Goal: Task Accomplishment & Management: Complete application form

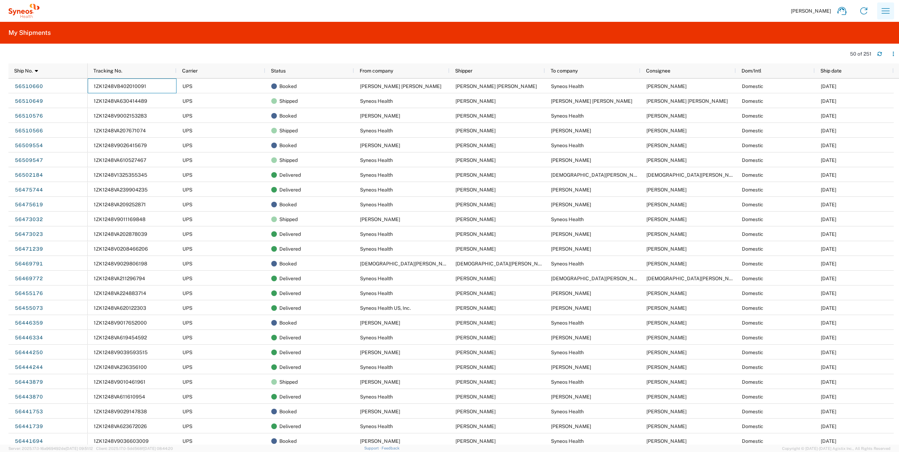
click at [882, 12] on icon "button" at bounding box center [885, 10] width 11 height 11
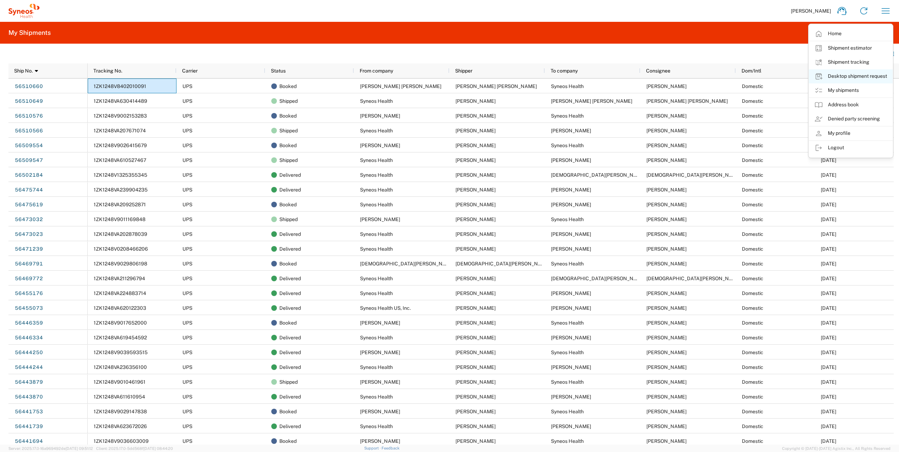
click at [837, 74] on link "Desktop shipment request" at bounding box center [851, 76] width 84 height 14
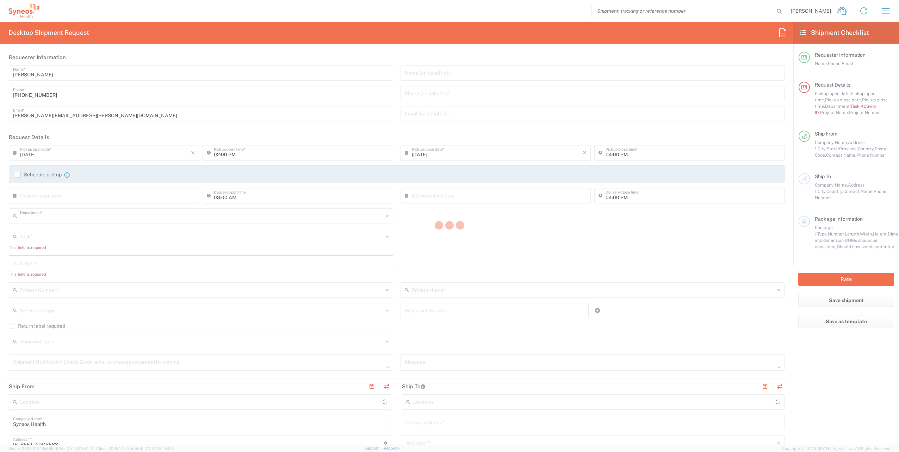
type input "4510"
type input "[US_STATE]"
type input "[GEOGRAPHIC_DATA]"
type input "Syneos Health, LLC-[GEOGRAPHIC_DATA] [GEOGRAPHIC_DATA] [GEOGRAPHIC_DATA]"
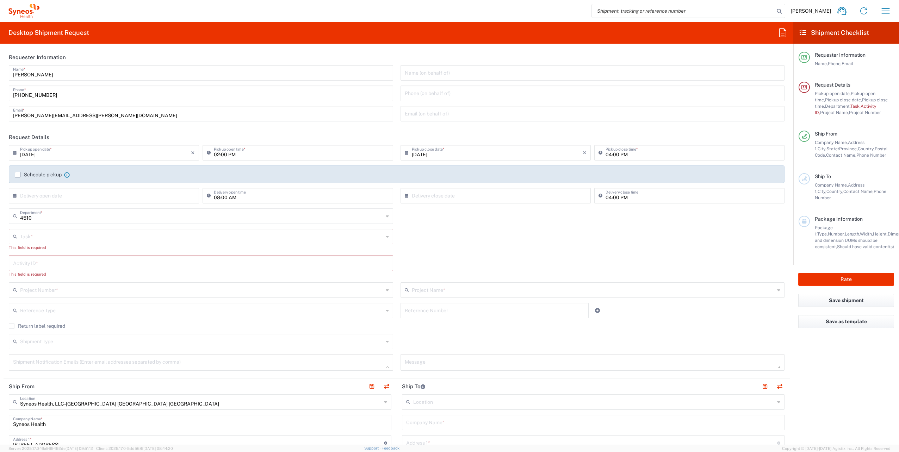
click at [91, 239] on input "text" at bounding box center [201, 236] width 363 height 12
click at [64, 249] on span "Break/Fix" at bounding box center [200, 251] width 380 height 11
type input "Break/Fix"
click at [64, 249] on agx-shipment-cost-centers-widget "4510 Department * 4510 3000 3100 3109 3110 3111 3112 3125 3130 3135 3136 3150 3…" at bounding box center [396, 253] width 783 height 88
drag, startPoint x: 64, startPoint y: 249, endPoint x: 64, endPoint y: 255, distance: 5.3
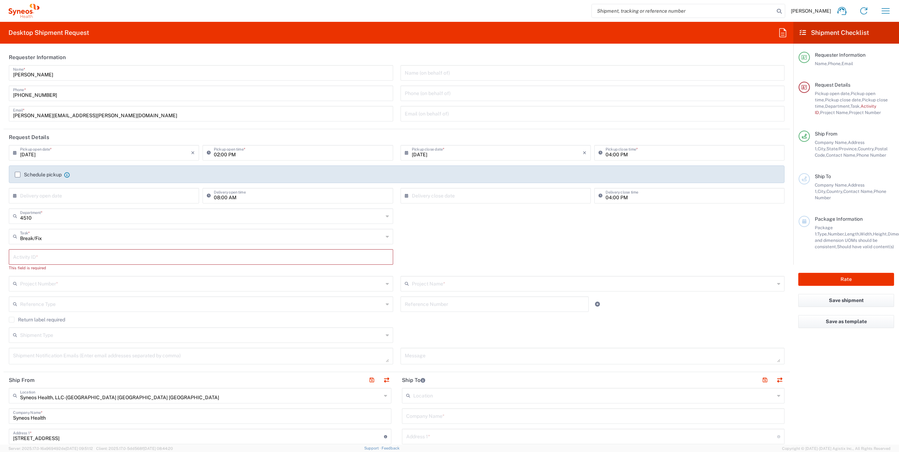
click at [64, 254] on input "text" at bounding box center [201, 257] width 376 height 12
paste input "[URL][DOMAIN_NAME][DOMAIN_NAME]"
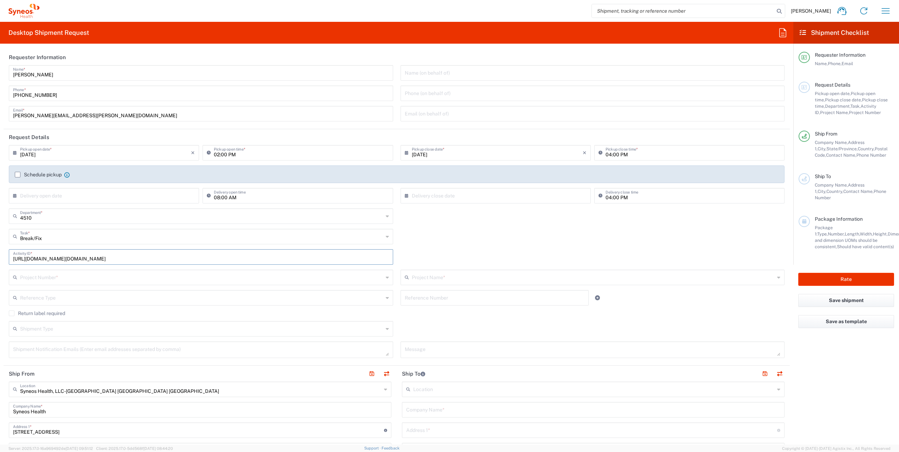
scroll to position [0, 602]
type input "[URL][DOMAIN_NAME][DOMAIN_NAME]"
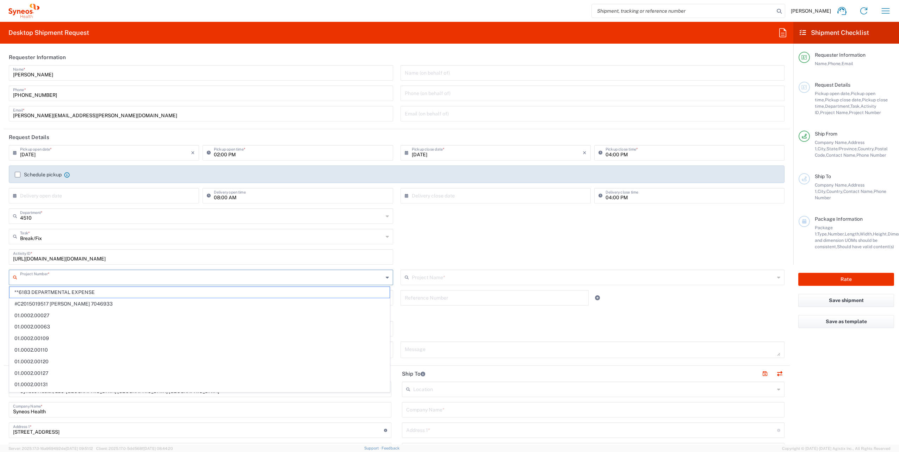
scroll to position [0, 0]
click at [62, 278] on input "text" at bounding box center [201, 277] width 363 height 12
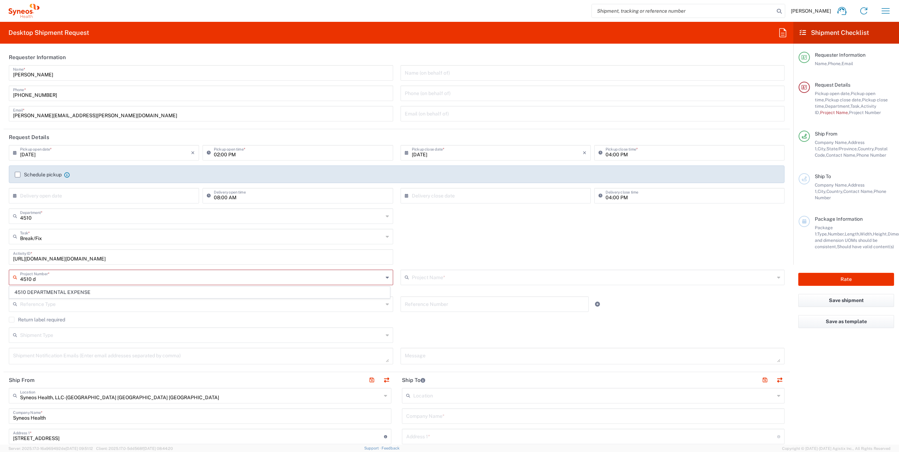
click at [67, 289] on span "4510 DEPARTMENTAL EXPENSE" at bounding box center [200, 292] width 380 height 11
type input "4510 DEPARTMENTAL EXPENSE"
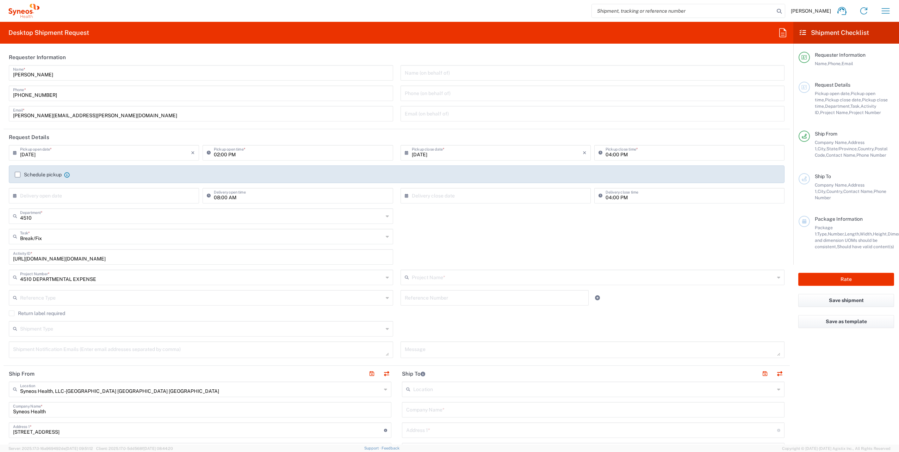
type input "4510 DEPARTMENTAL EXPENSE"
click at [10, 313] on label "Return label required" at bounding box center [37, 314] width 56 height 6
click at [12, 314] on input "Return label required" at bounding box center [12, 314] width 0 height 0
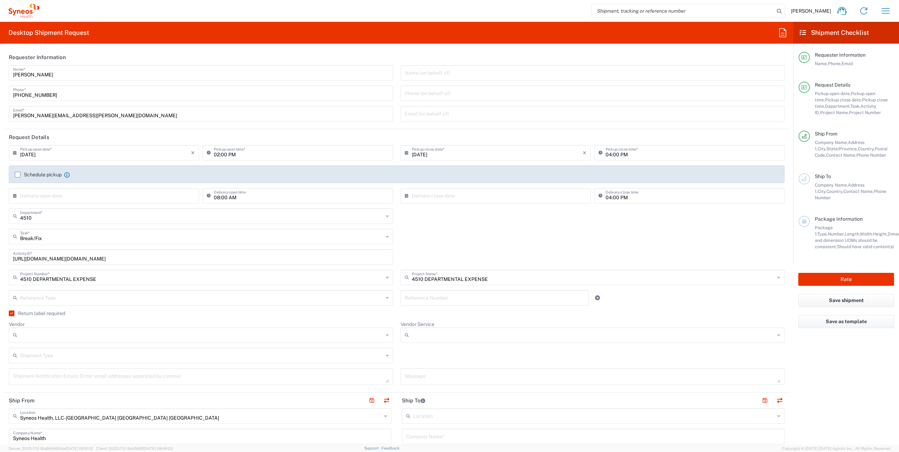
click at [36, 331] on input "Vendor" at bounding box center [201, 335] width 363 height 11
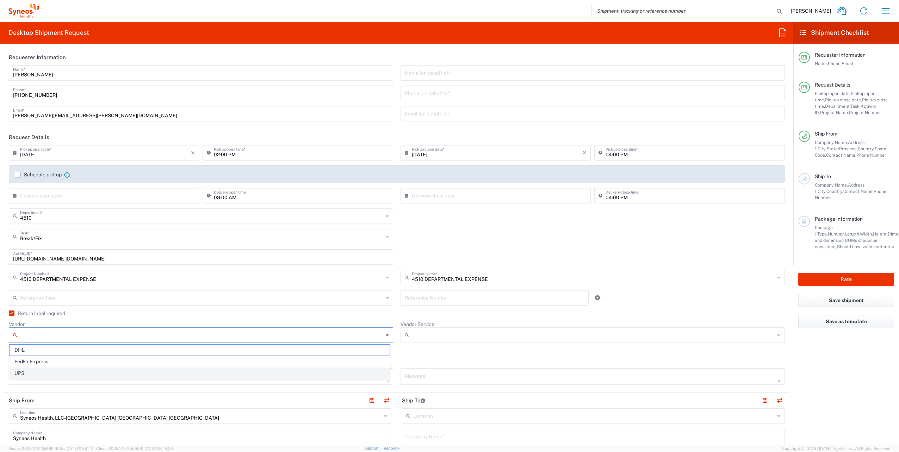
click at [30, 371] on span "UPS" at bounding box center [200, 373] width 380 height 11
type input "UPS"
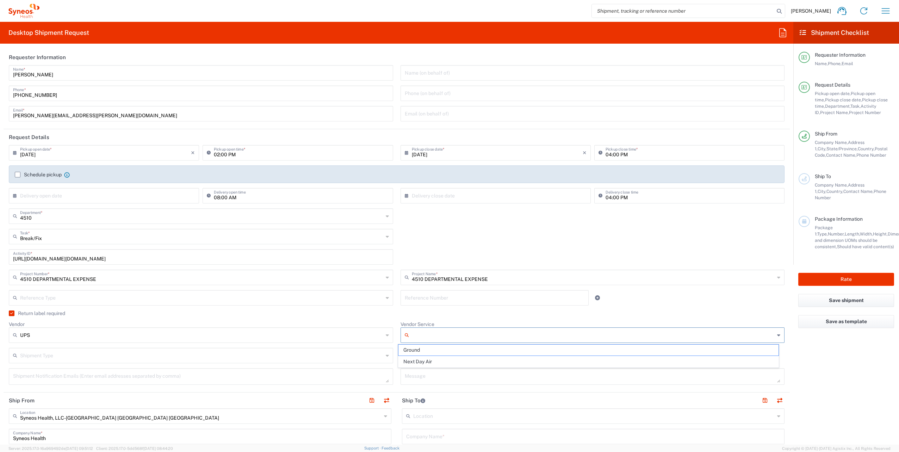
click at [418, 339] on input "Vendor Service" at bounding box center [593, 335] width 363 height 11
click at [419, 352] on span "Ground" at bounding box center [589, 350] width 380 height 11
type input "Ground"
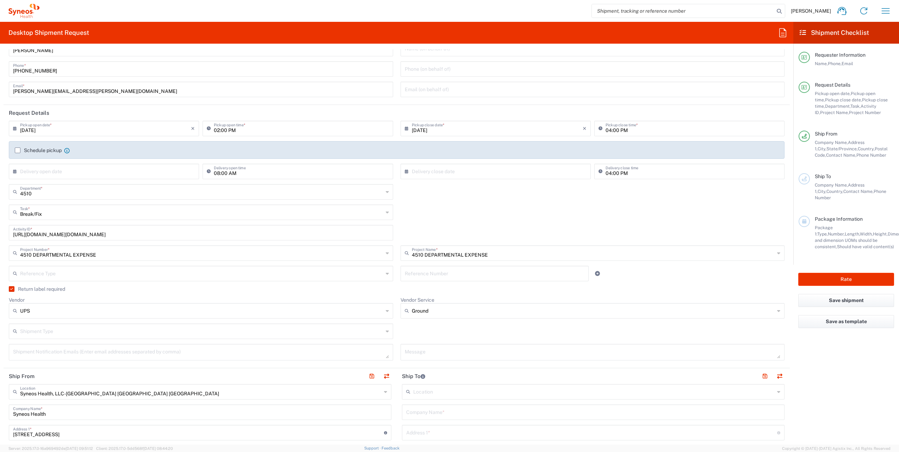
scroll to position [35, 0]
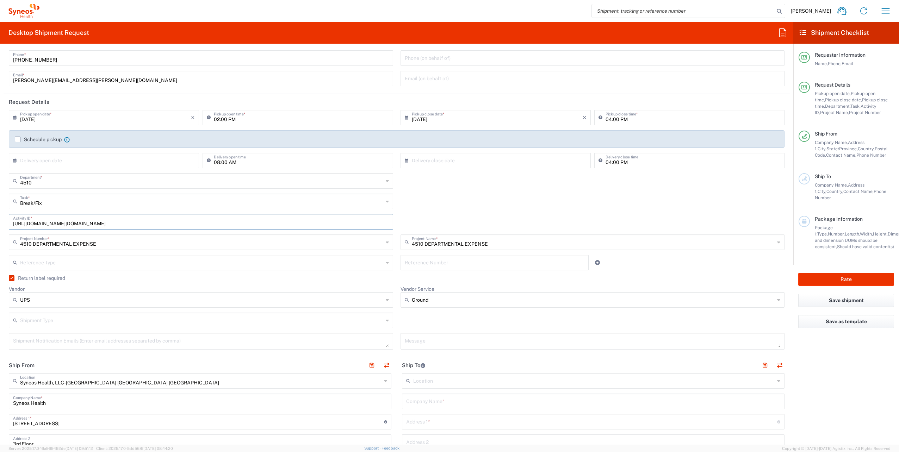
click at [266, 221] on input "[URL][DOMAIN_NAME][DOMAIN_NAME]" at bounding box center [201, 221] width 376 height 12
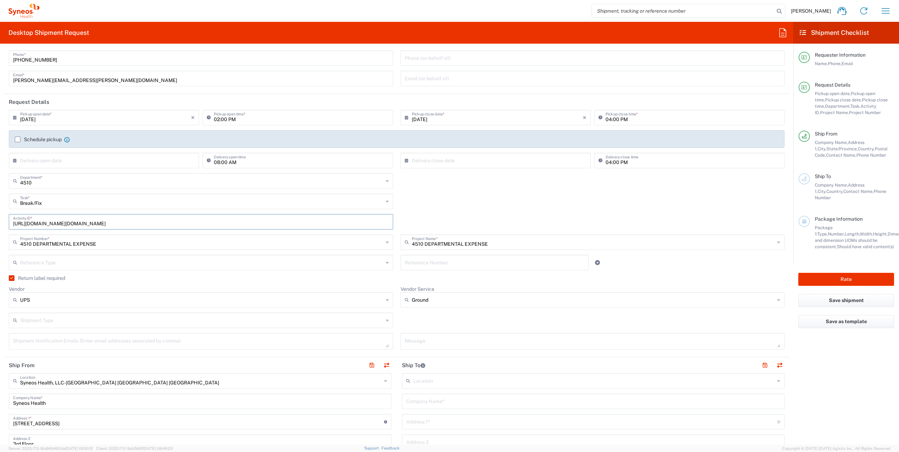
paste input "INC2630267"
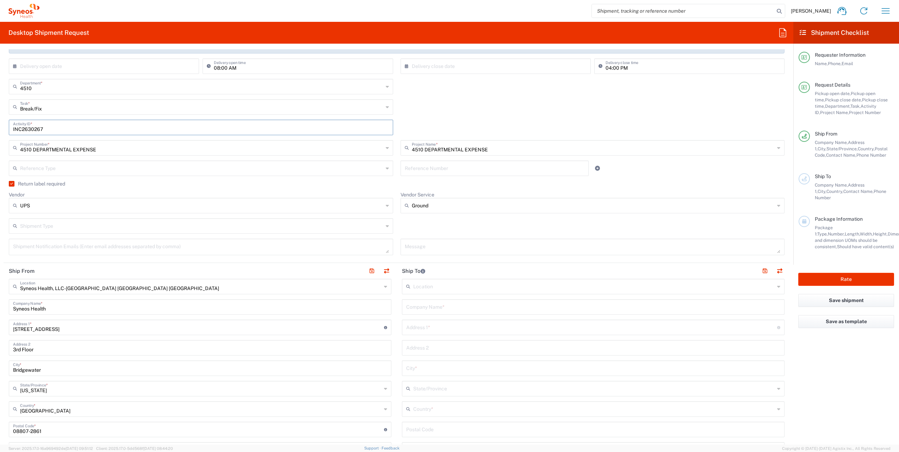
scroll to position [141, 0]
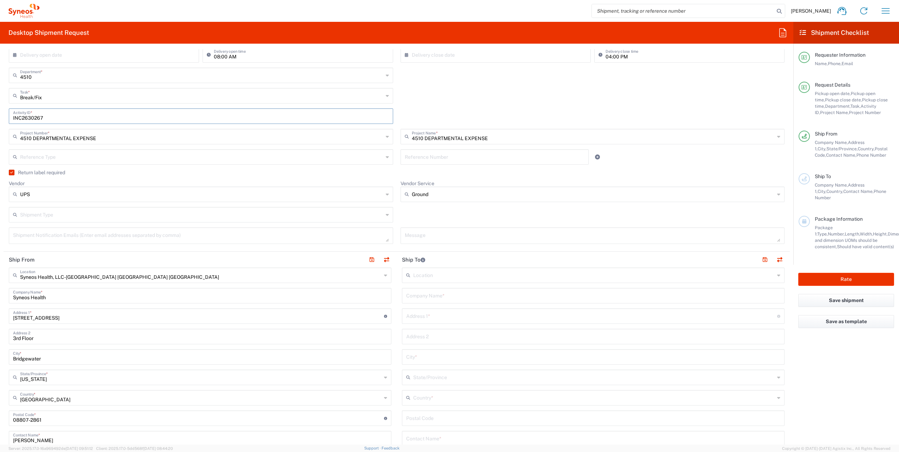
type input "INC2630267"
click at [438, 398] on input "text" at bounding box center [594, 398] width 362 height 12
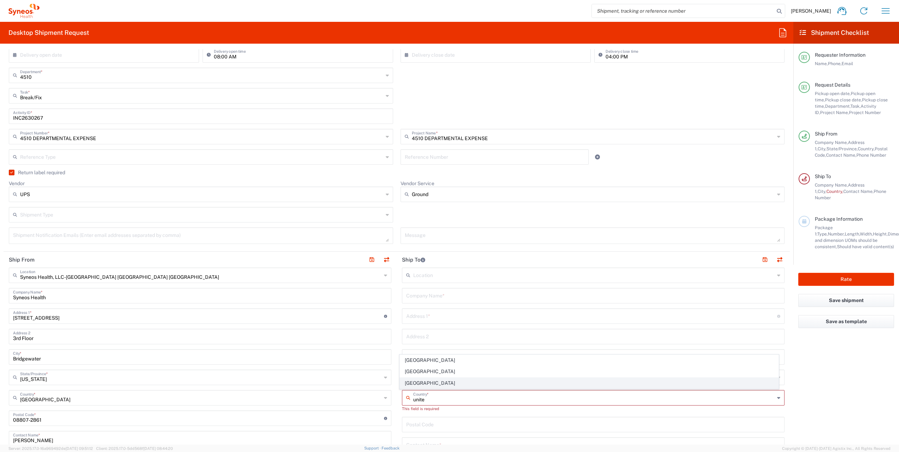
click at [419, 382] on span "[GEOGRAPHIC_DATA]" at bounding box center [589, 383] width 378 height 11
type input "[GEOGRAPHIC_DATA]"
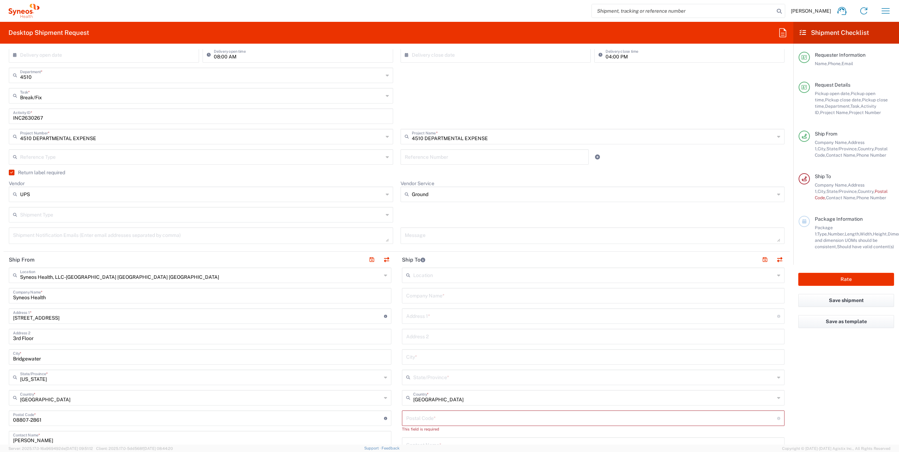
click at [430, 293] on input "text" at bounding box center [593, 295] width 374 height 12
click at [421, 292] on input "text" at bounding box center [593, 295] width 374 height 12
paste input "Nne Edomwande"
type input "Nne Edomwande"
click at [436, 441] on input "text" at bounding box center [593, 445] width 374 height 12
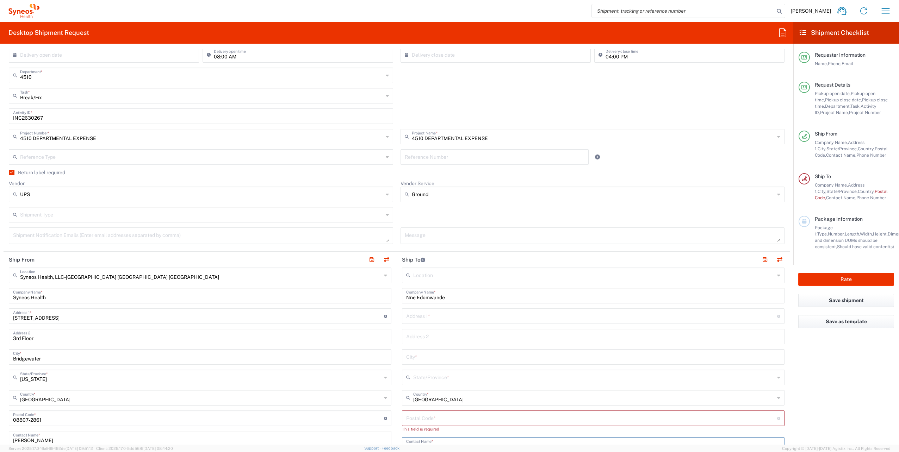
paste input "Nne Edomwande"
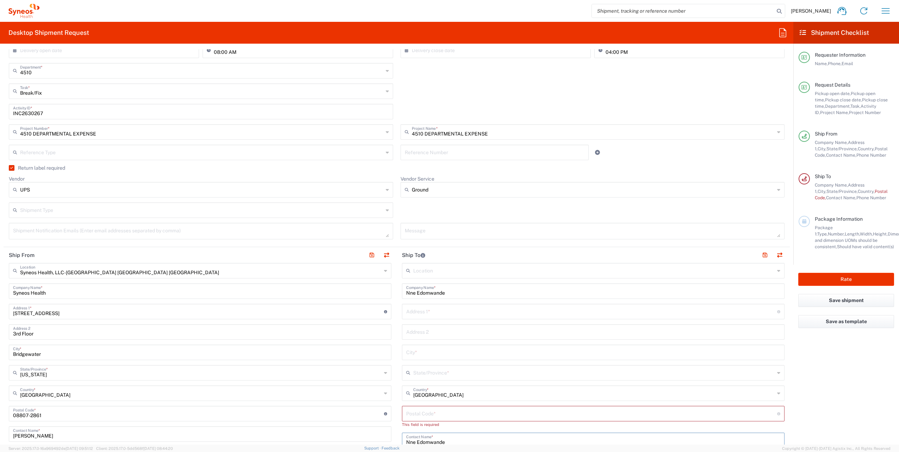
type input "Nne Edomwande"
click at [433, 307] on input "text" at bounding box center [591, 311] width 371 height 12
paste input "[STREET_ADDRESS][PERSON_NAME]"
type input "[STREET_ADDRESS][PERSON_NAME]"
click at [429, 346] on input "text" at bounding box center [593, 352] width 374 height 12
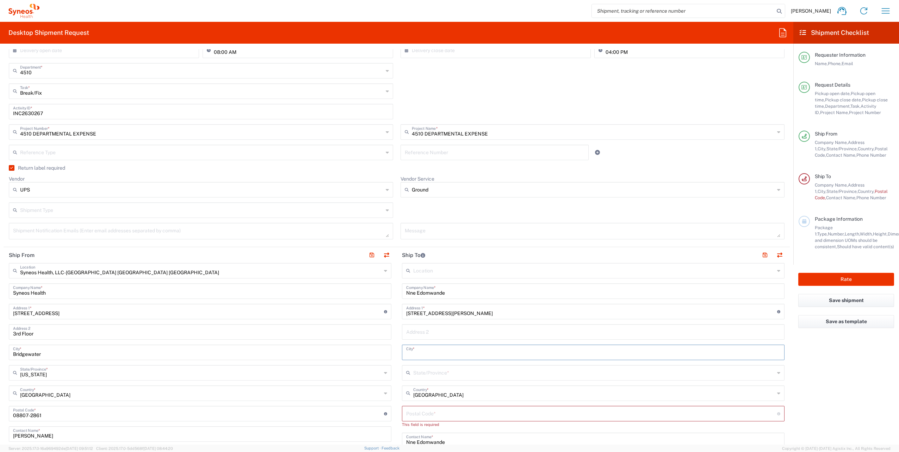
paste input "Kennesaw"
type input "Kennesaw"
click at [433, 370] on input "text" at bounding box center [594, 372] width 362 height 12
click at [418, 359] on span "[US_STATE]" at bounding box center [589, 358] width 378 height 11
type input "[US_STATE]"
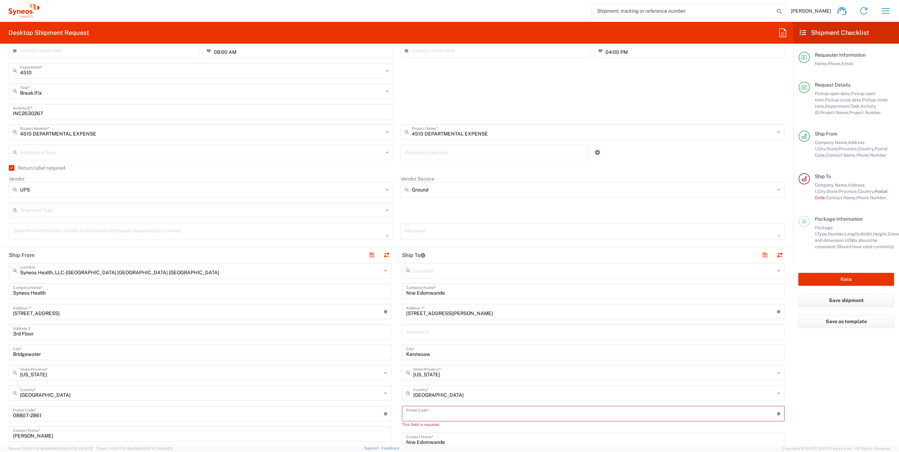
click at [446, 412] on input "undefined" at bounding box center [591, 413] width 371 height 12
paste input "30152"
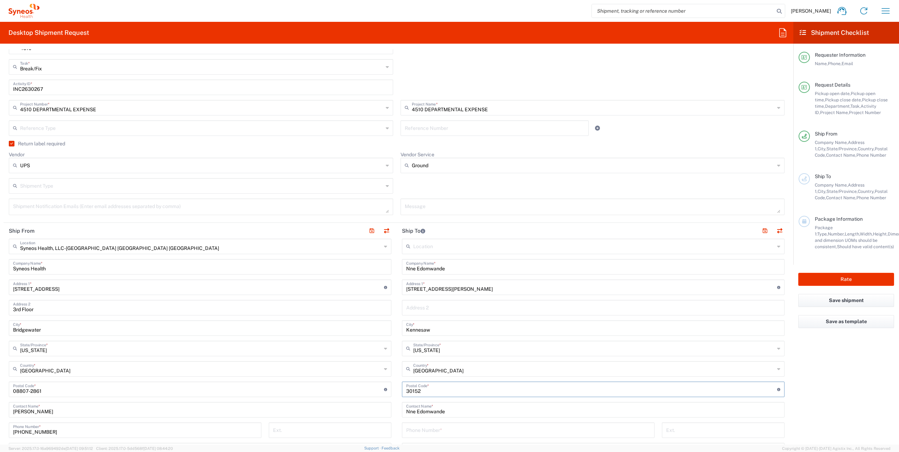
scroll to position [181, 0]
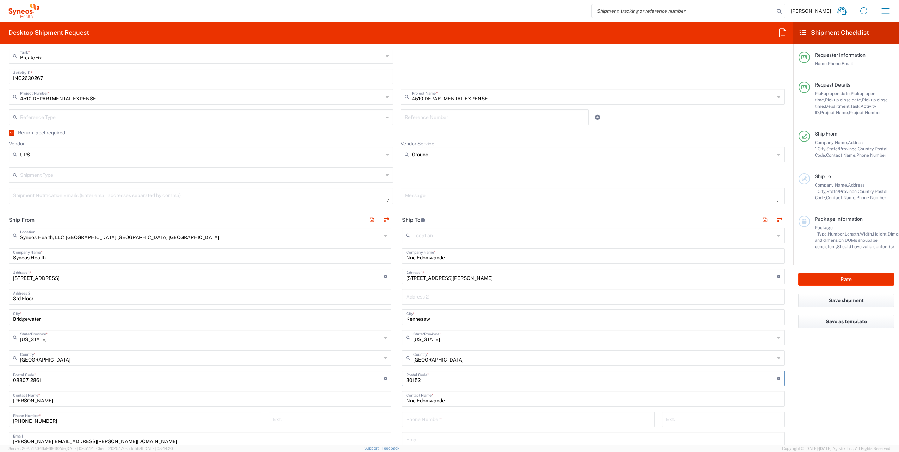
type input "30152"
click at [427, 421] on input "tel" at bounding box center [528, 419] width 244 height 12
paste input "[PHONE_NUMBER]"
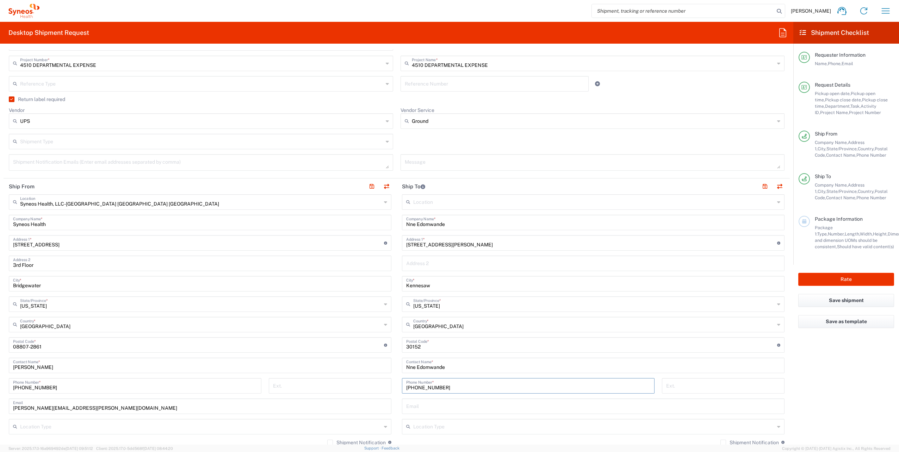
scroll to position [251, 0]
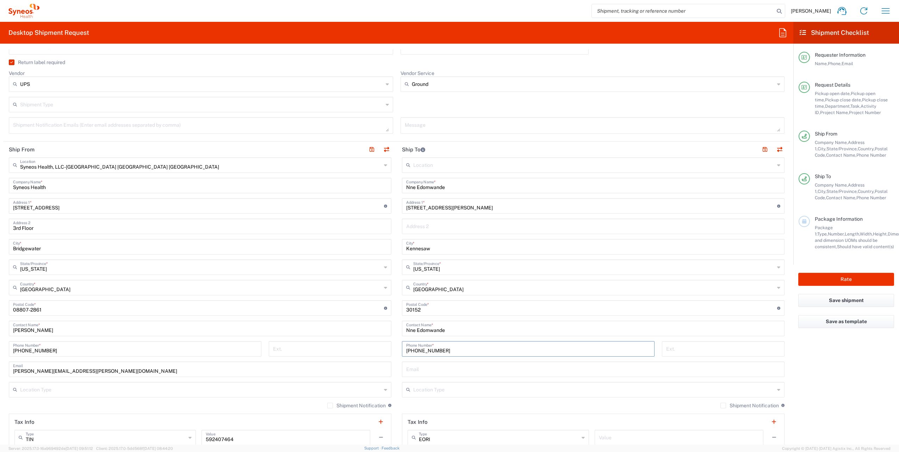
type input "[PHONE_NUMBER]"
click at [437, 374] on input "text" at bounding box center [593, 369] width 374 height 12
paste input "[EMAIL_ADDRESS][DOMAIN_NAME]"
type input "[EMAIL_ADDRESS][DOMAIN_NAME]"
click at [721, 405] on label "Shipment Notification" at bounding box center [750, 406] width 58 height 6
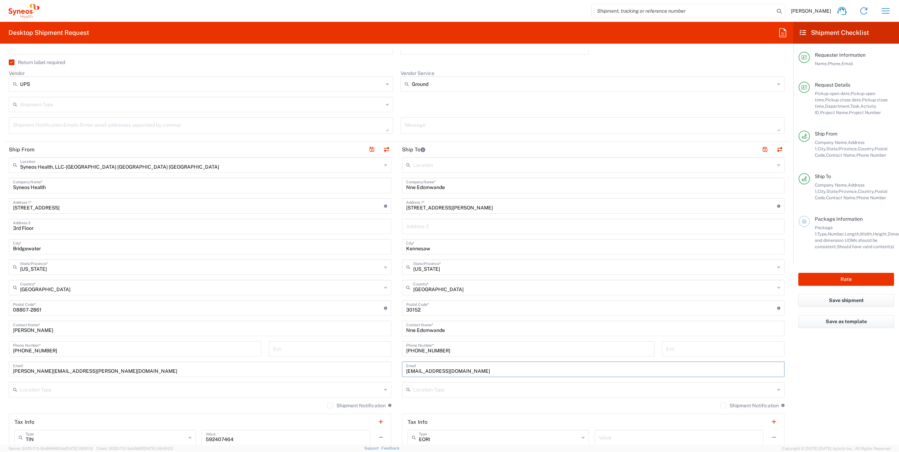
click at [723, 406] on input "Shipment Notification" at bounding box center [723, 406] width 0 height 0
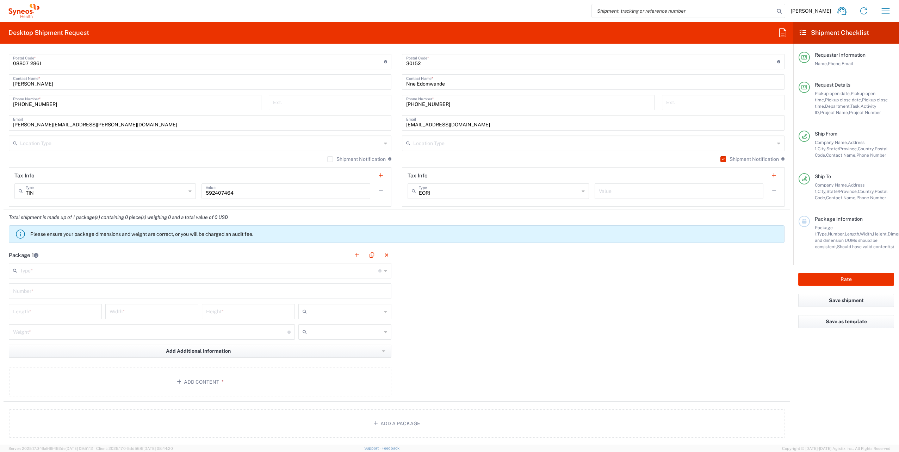
scroll to position [533, 0]
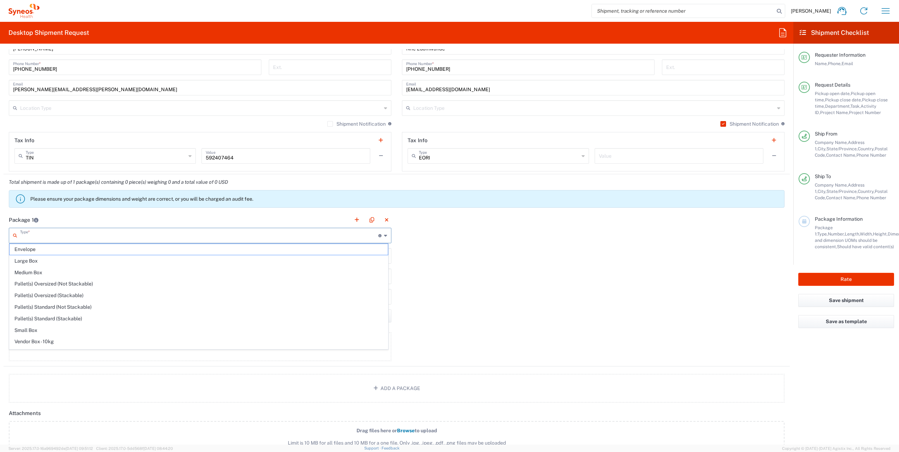
click at [86, 235] on input "text" at bounding box center [199, 235] width 358 height 12
click at [66, 341] on span "Your Packaging" at bounding box center [199, 346] width 378 height 11
type input "Your Packaging"
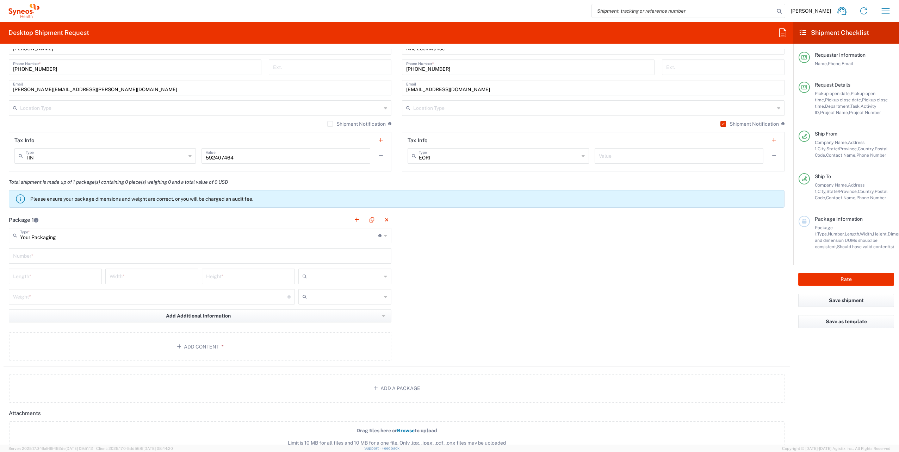
click at [51, 254] on input "text" at bounding box center [200, 255] width 374 height 12
type input "1"
click at [53, 272] on input "number" at bounding box center [55, 276] width 85 height 12
type input "16"
type input "12"
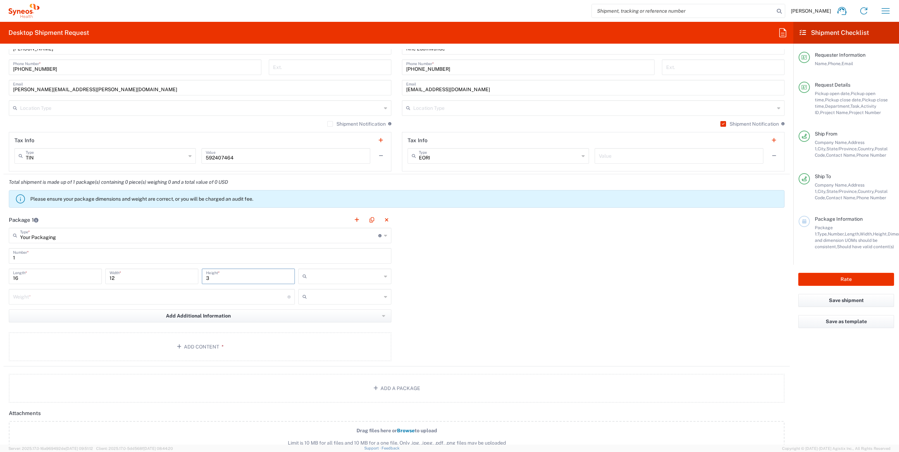
type input "3"
click at [103, 295] on input "number" at bounding box center [150, 296] width 275 height 12
type input "5"
click at [372, 276] on input "text" at bounding box center [346, 276] width 72 height 11
click at [324, 311] on span "in" at bounding box center [342, 313] width 91 height 11
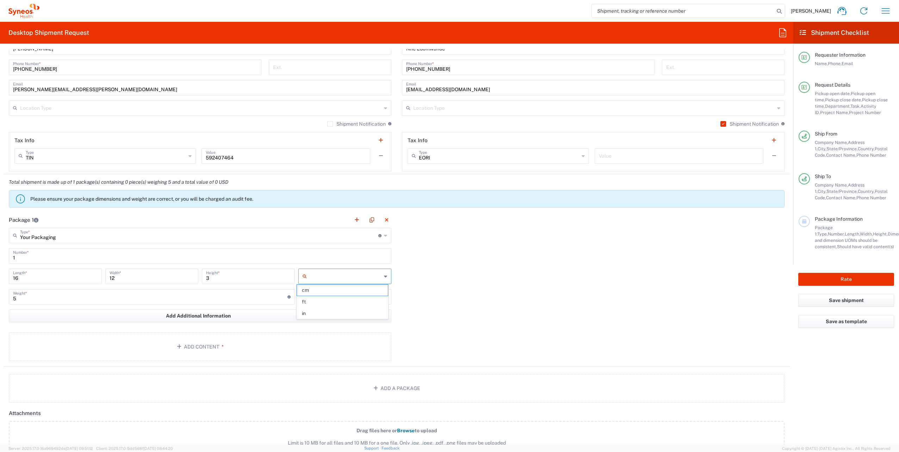
type input "in"
click at [339, 300] on input "text" at bounding box center [346, 296] width 72 height 11
click at [324, 320] on span "lbs" at bounding box center [342, 322] width 91 height 11
type input "lbs"
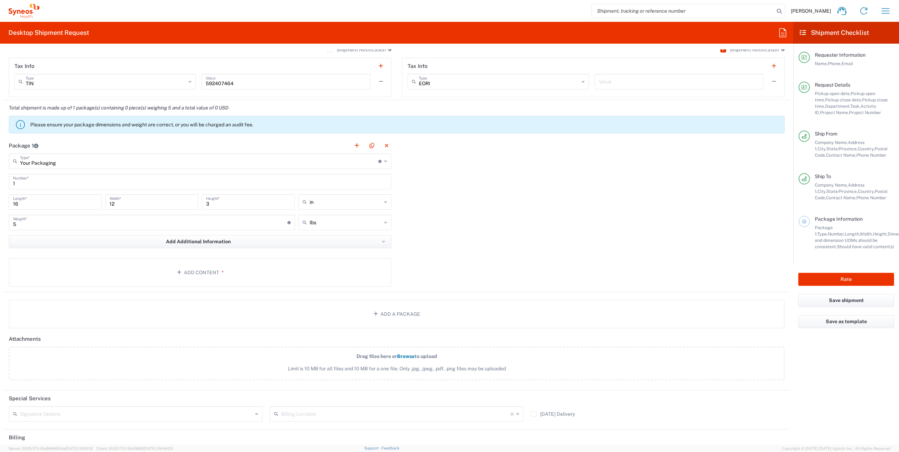
scroll to position [639, 0]
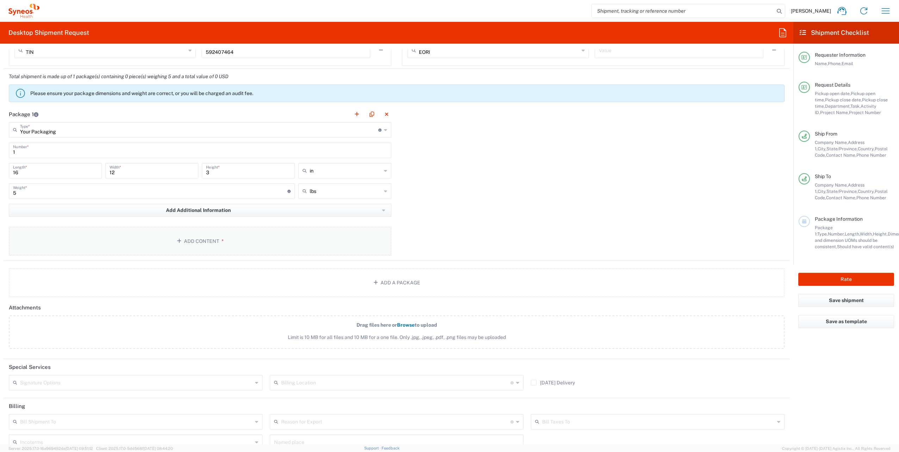
click at [182, 247] on button "Add Content *" at bounding box center [200, 241] width 383 height 29
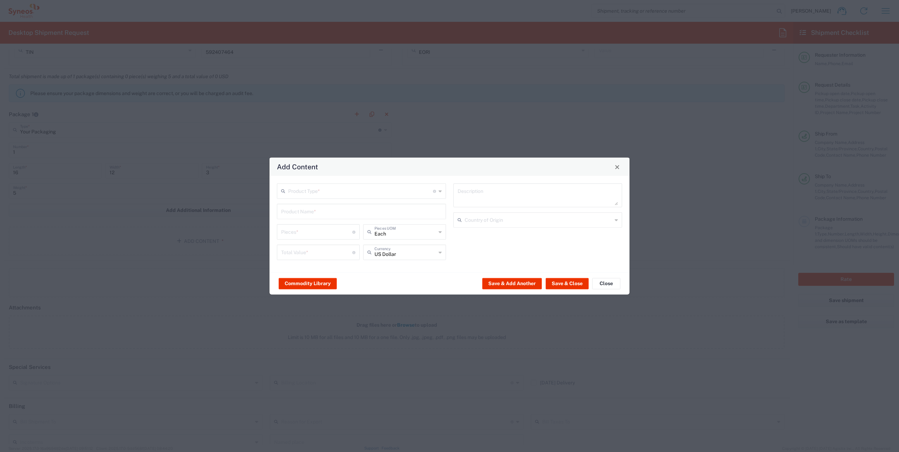
click at [301, 190] on input "text" at bounding box center [360, 191] width 145 height 12
click at [310, 217] on span "General Commodity" at bounding box center [362, 218] width 168 height 11
type input "General Commodity"
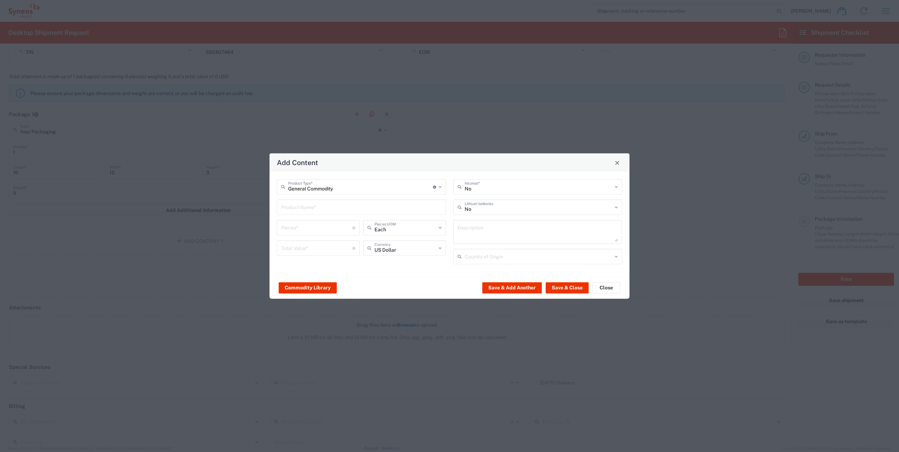
click at [314, 208] on input "text" at bounding box center [361, 207] width 161 height 12
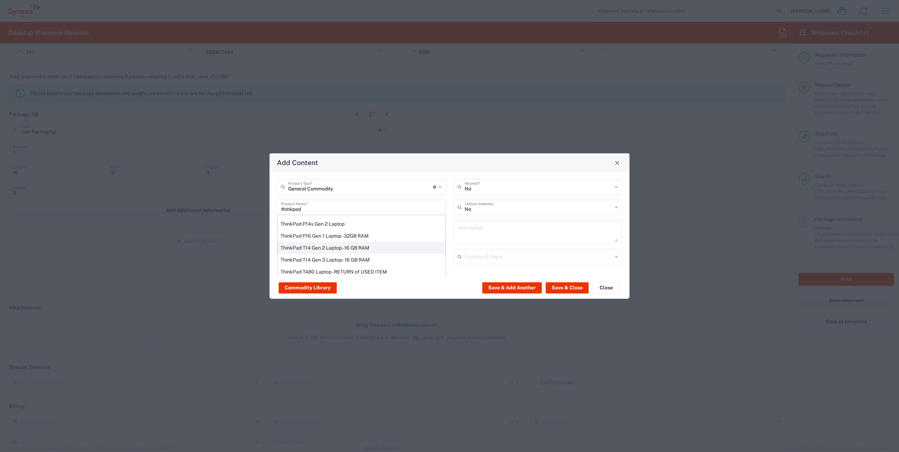
click at [291, 248] on div "ThinkPad T14 Gen 2 Laptop - 16 GB RAM" at bounding box center [362, 248] width 168 height 12
type input "ThinkPad T14 Gen 2 Laptop - 16 GB RAM"
type input "1"
type textarea "Intel Core i7-1156G7 vProÂ® Processor - 14"- 16 GB RAM - 512 GB SSD"
type input "[GEOGRAPHIC_DATA]"
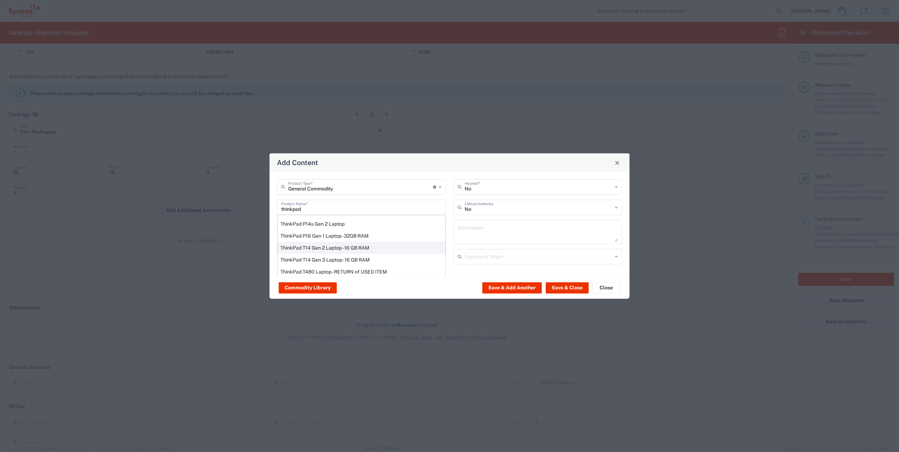
type input "Yes"
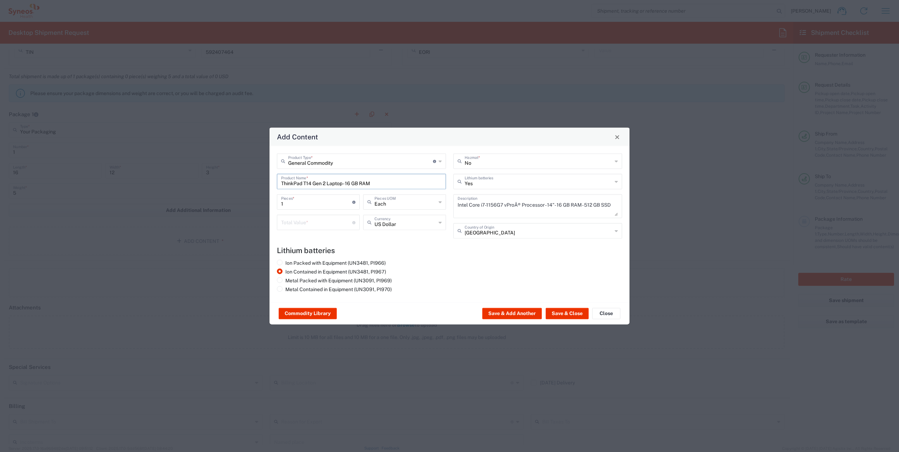
click at [314, 223] on input "number" at bounding box center [316, 222] width 71 height 12
type input "1000"
click at [556, 315] on button "Save & Close" at bounding box center [567, 313] width 43 height 11
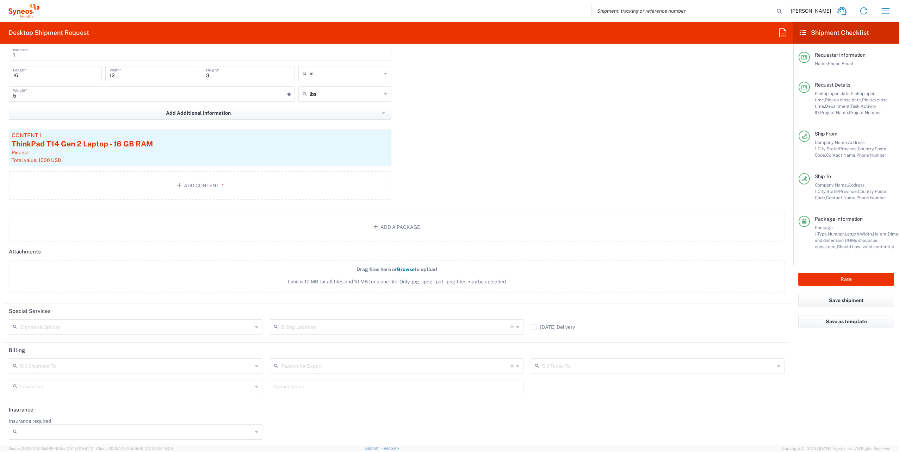
scroll to position [737, 0]
click at [252, 324] on div "Signature Options" at bounding box center [136, 327] width 254 height 16
click at [57, 339] on span "Adult Signature Required" at bounding box center [135, 340] width 251 height 11
type input "Adult Signature Required"
drag, startPoint x: 825, startPoint y: 282, endPoint x: 790, endPoint y: 299, distance: 38.0
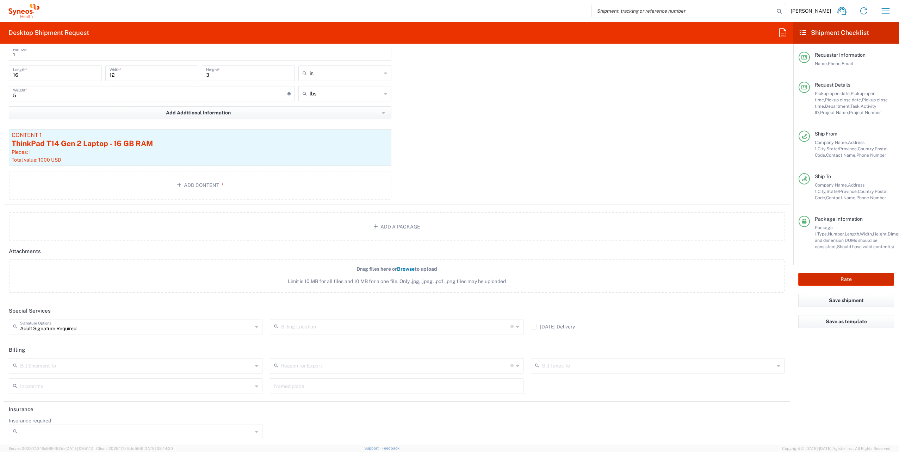
click at [826, 282] on button "Rate" at bounding box center [847, 279] width 96 height 13
type input "4510 DEPARTMENTAL EXPENSE"
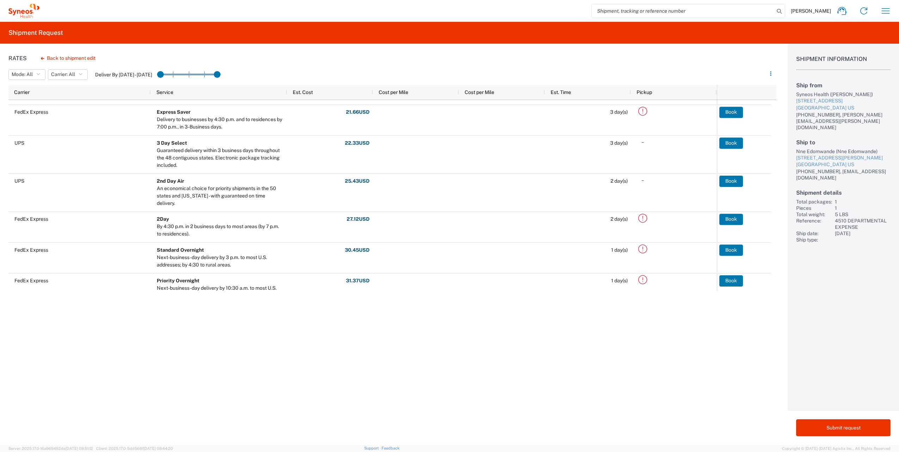
scroll to position [34, 0]
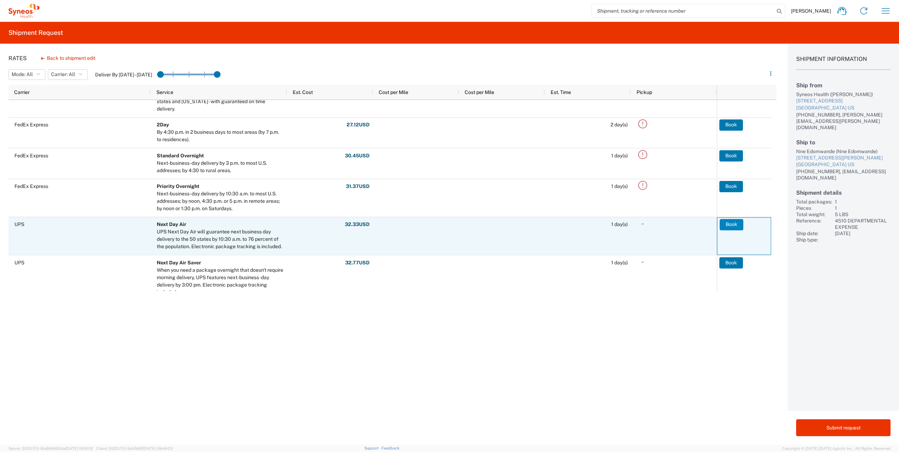
click at [724, 224] on button "Book" at bounding box center [732, 224] width 24 height 11
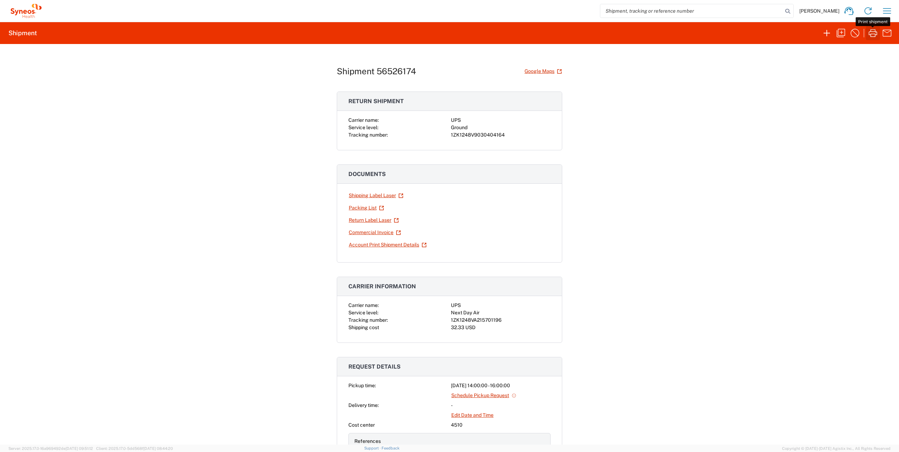
click at [871, 32] on icon "button" at bounding box center [873, 32] width 11 height 11
click at [374, 218] on link "Return Label Laser" at bounding box center [374, 220] width 51 height 12
